Goal: Use online tool/utility: Utilize a website feature to perform a specific function

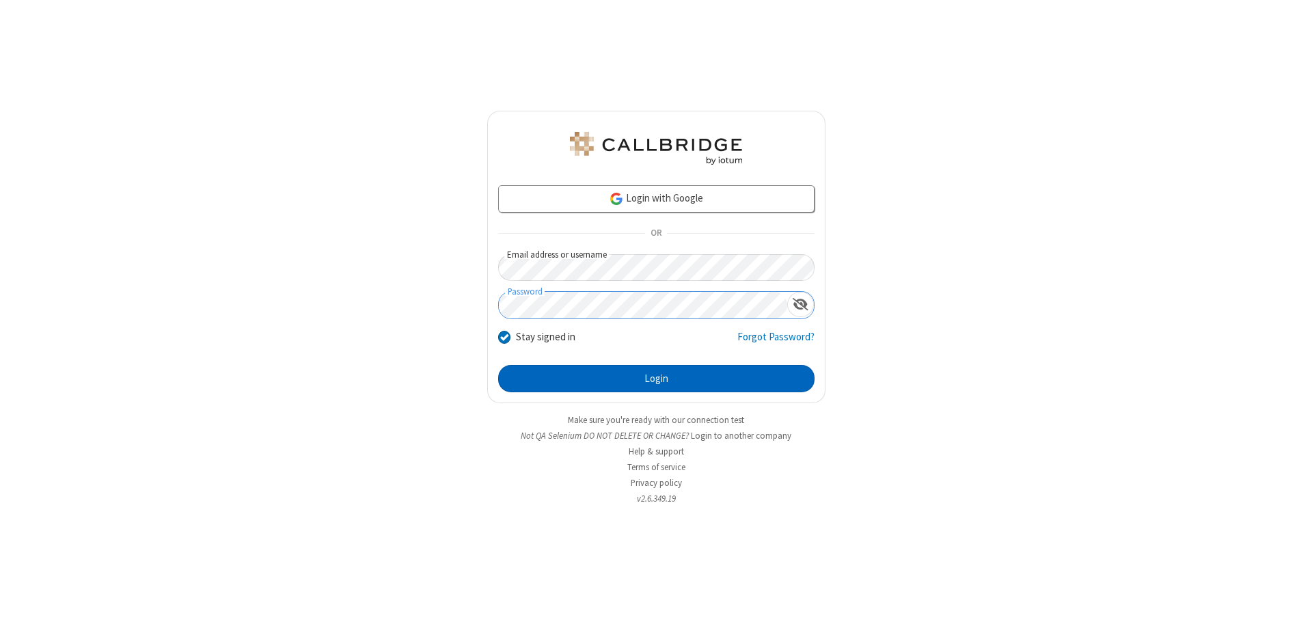
click at [656, 378] on button "Login" at bounding box center [656, 378] width 316 height 27
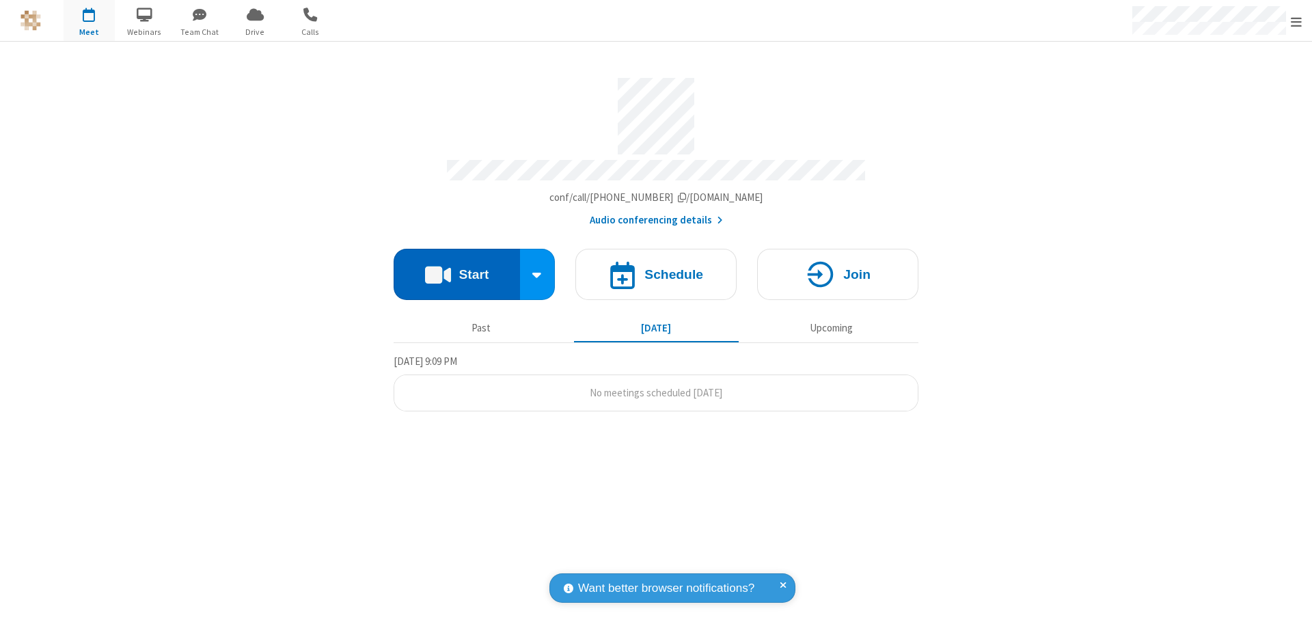
click at [456, 268] on button "Start" at bounding box center [456, 274] width 126 height 51
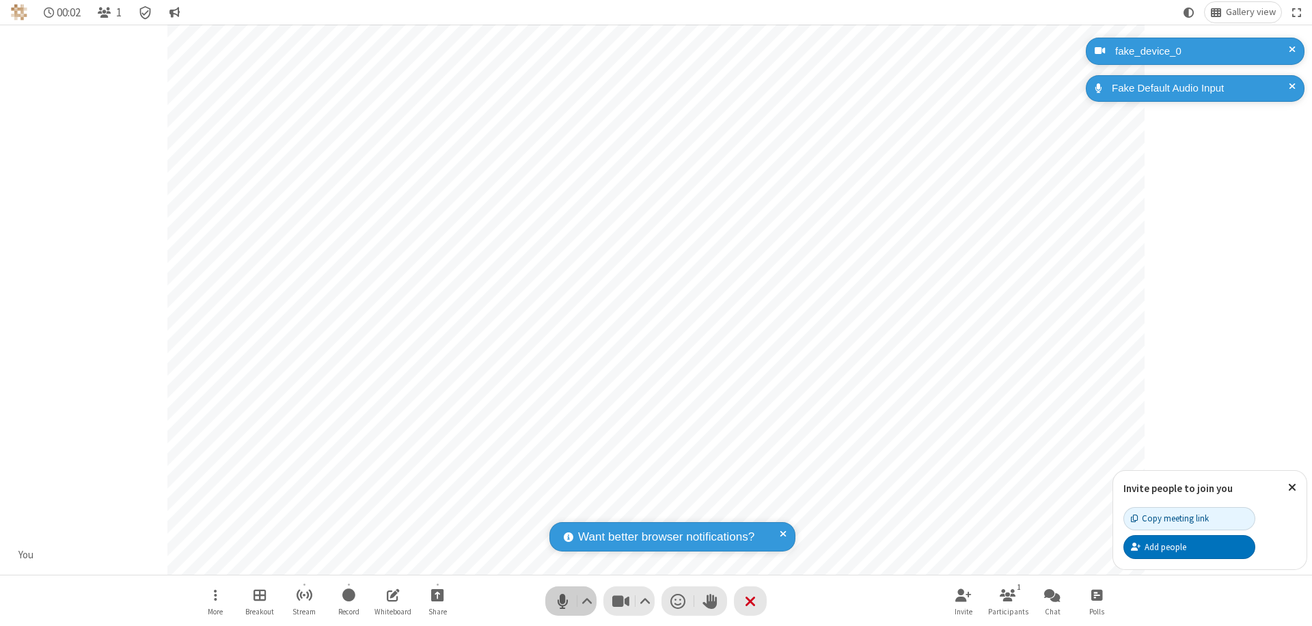
click at [562, 600] on span "Mute (⌘+Shift+A)" at bounding box center [562, 601] width 20 height 20
click at [562, 600] on span "Unmute (⌘+Shift+A)" at bounding box center [562, 601] width 20 height 20
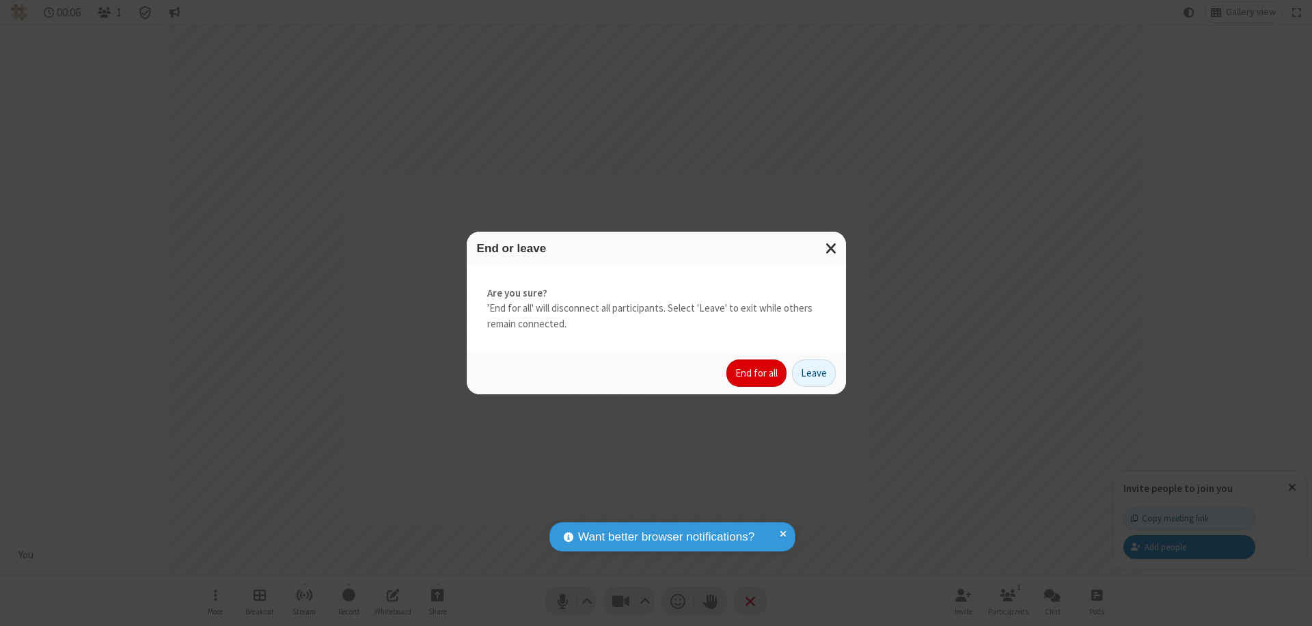
click at [757, 373] on button "End for all" at bounding box center [756, 372] width 60 height 27
